Goal: Information Seeking & Learning: Find specific fact

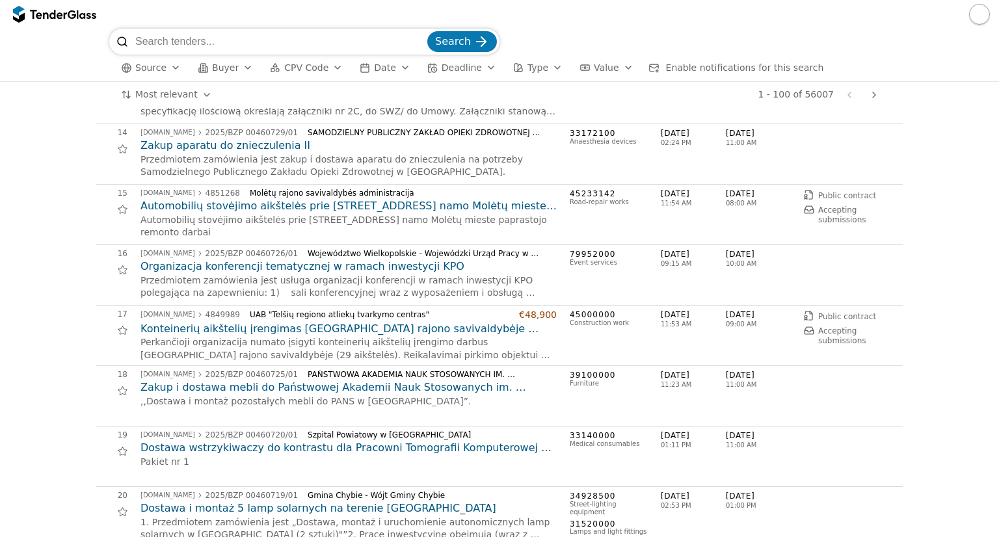
scroll to position [845, 0]
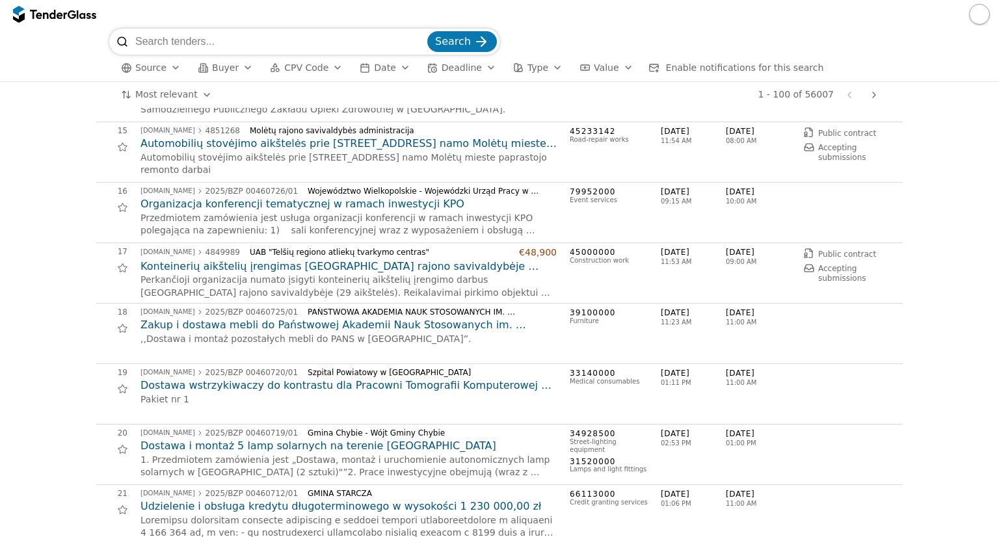
click at [242, 68] on div "button" at bounding box center [248, 68] width 36 height 34
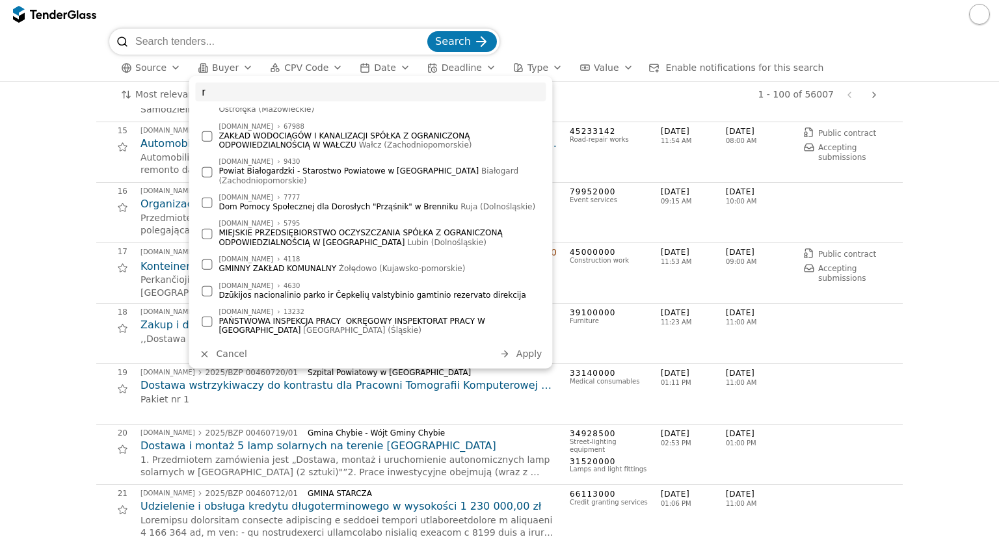
scroll to position [0, 0]
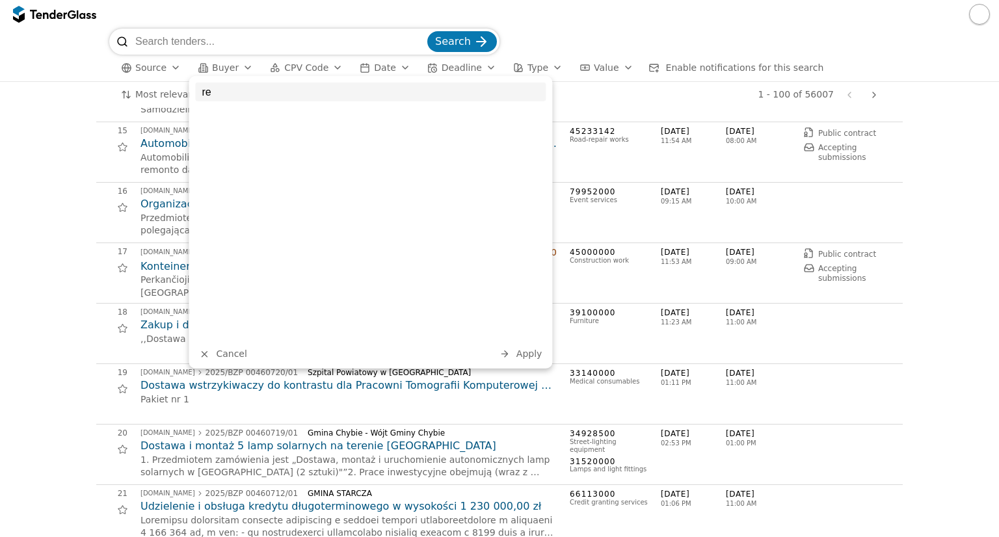
type input "r"
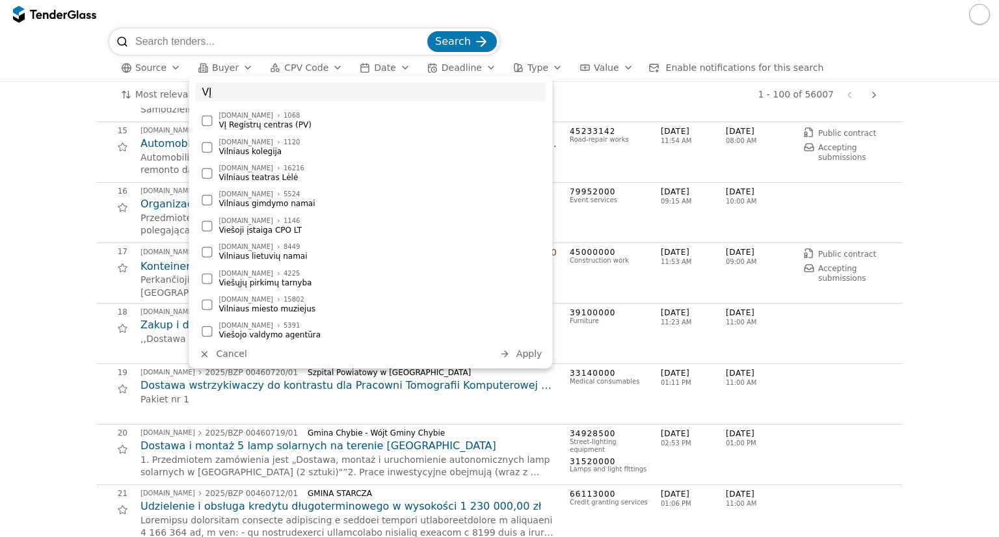
type input "VĮ"
click at [289, 125] on div "VĮ Registrų centras (PV)" at bounding box center [379, 124] width 321 height 9
click at [515, 356] on button "Apply" at bounding box center [521, 354] width 51 height 16
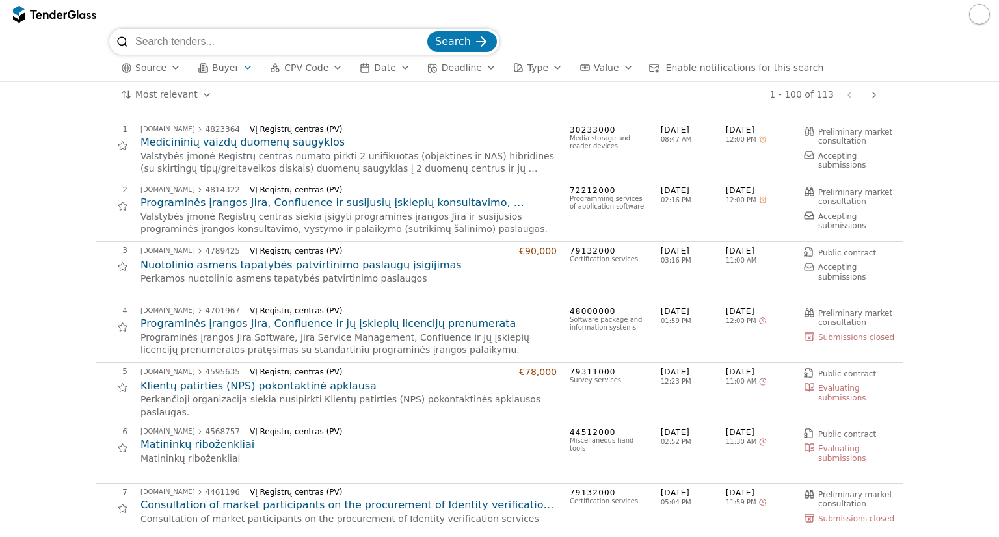
click at [232, 142] on h2 "Medicininių vaizdų duomenų saugyklos" at bounding box center [348, 142] width 416 height 14
